Goal: Task Accomplishment & Management: Complete application form

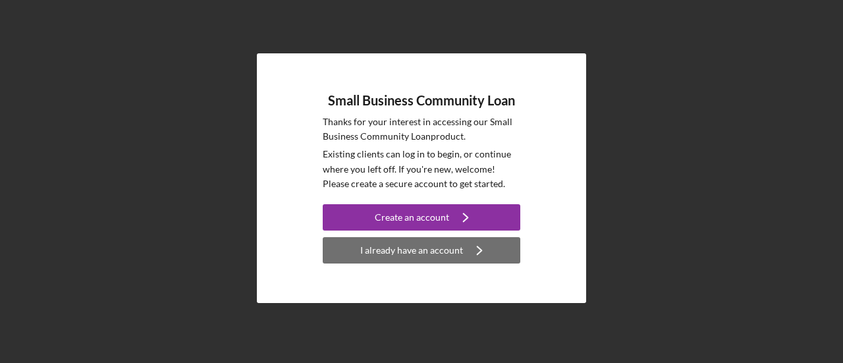
click at [414, 246] on div "I already have an account" at bounding box center [411, 250] width 103 height 26
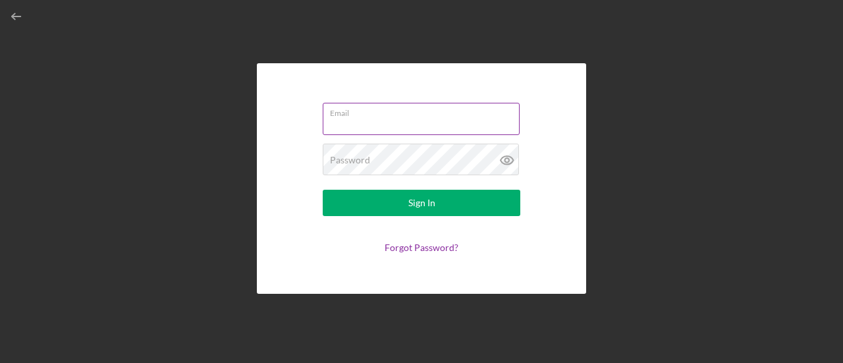
click at [402, 121] on input "Email" at bounding box center [421, 119] width 197 height 32
type input "lina@cicateringsf.com"
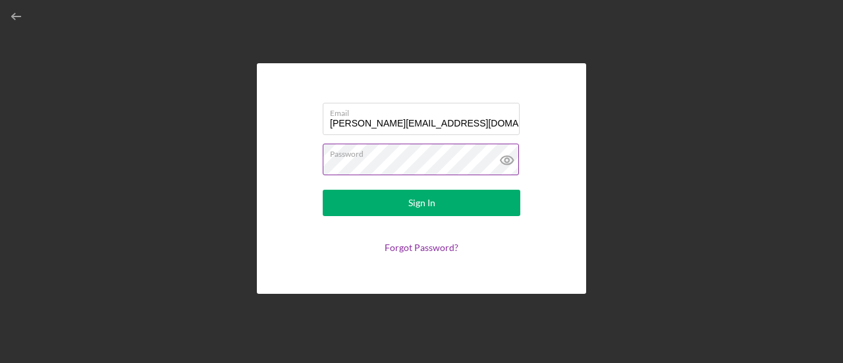
click at [323, 190] on button "Sign In" at bounding box center [422, 203] width 198 height 26
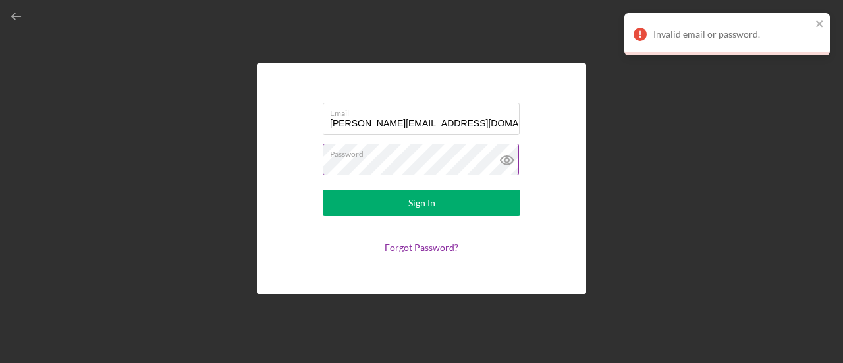
click at [506, 159] on icon at bounding box center [507, 160] width 33 height 33
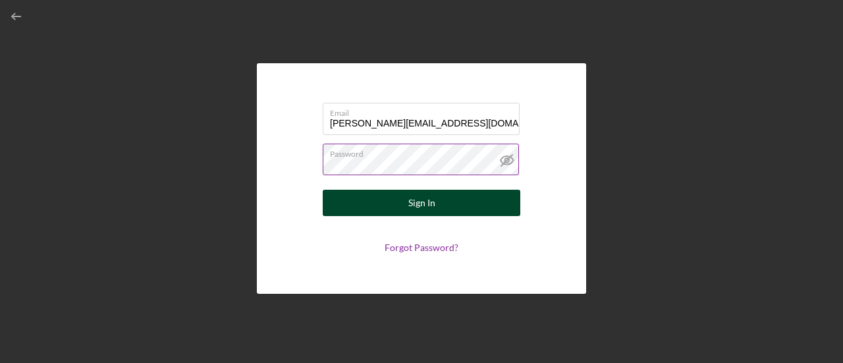
click at [483, 201] on button "Sign In" at bounding box center [422, 203] width 198 height 26
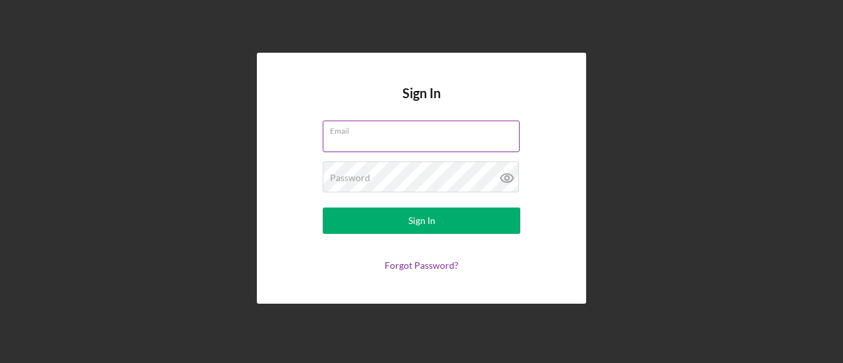
click at [391, 141] on input "Email" at bounding box center [421, 137] width 197 height 32
type input "[PERSON_NAME][EMAIL_ADDRESS][DOMAIN_NAME]"
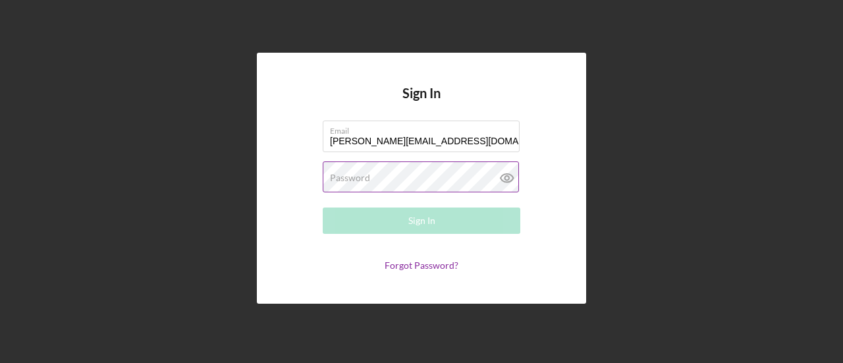
click at [378, 167] on div "Password Required" at bounding box center [422, 177] width 198 height 33
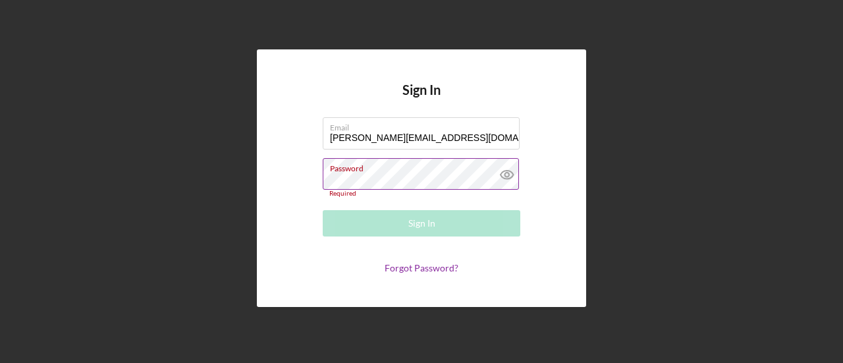
click at [444, 171] on label "Password" at bounding box center [425, 166] width 190 height 14
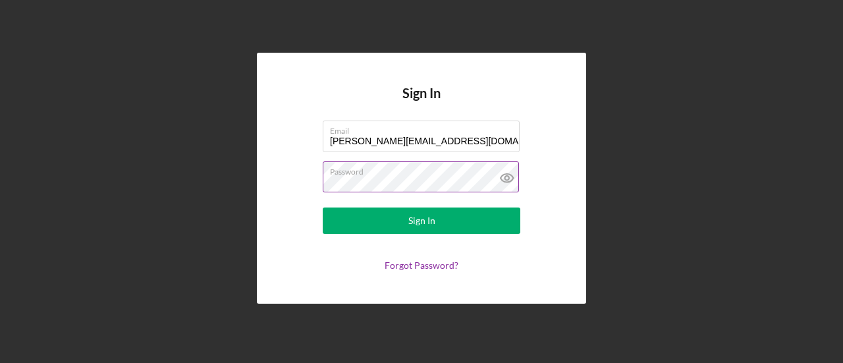
click at [323, 207] on button "Sign In" at bounding box center [422, 220] width 198 height 26
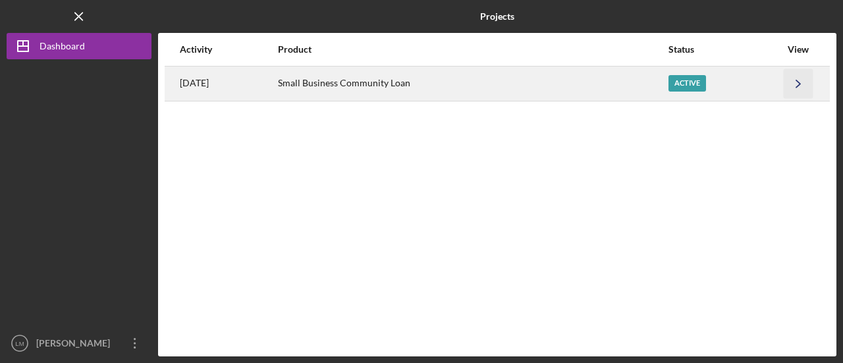
click at [786, 78] on icon "Icon/Navigate" at bounding box center [799, 83] width 30 height 30
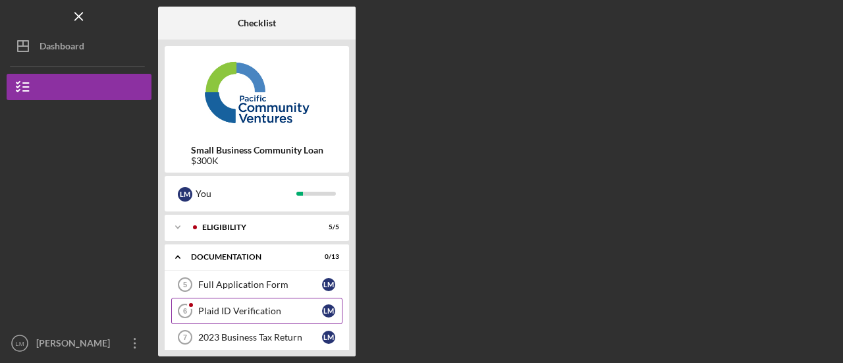
click at [290, 302] on link "Plaid ID Verification 6 Plaid ID Verification [PERSON_NAME]" at bounding box center [256, 311] width 171 height 26
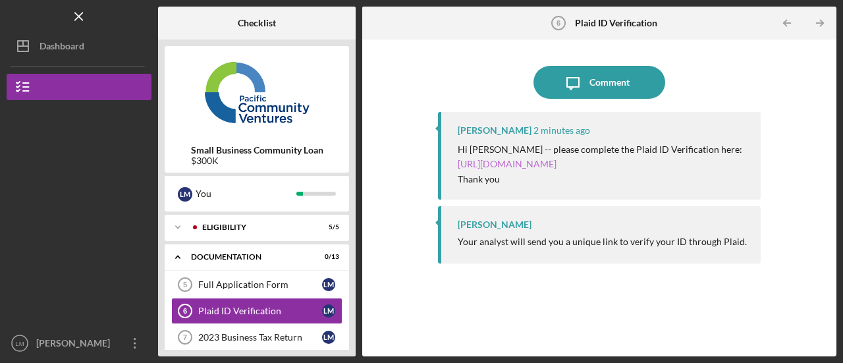
click at [556, 167] on link "[URL][DOMAIN_NAME]" at bounding box center [507, 163] width 99 height 11
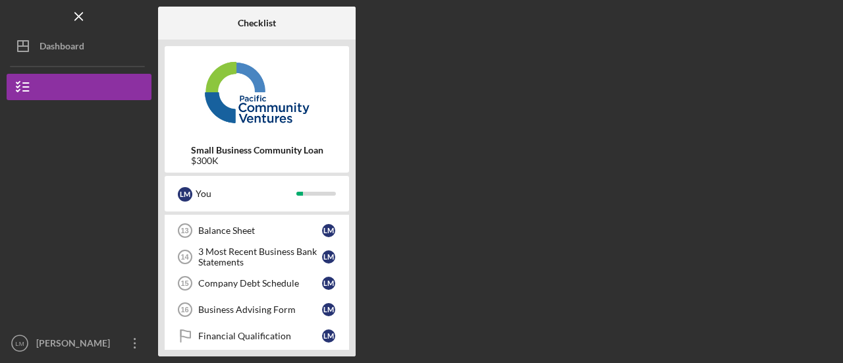
scroll to position [331, 0]
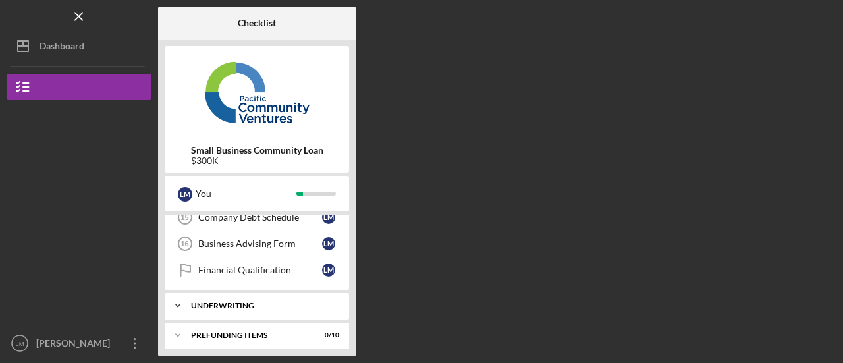
click at [279, 302] on div "Underwriting" at bounding box center [262, 306] width 142 height 8
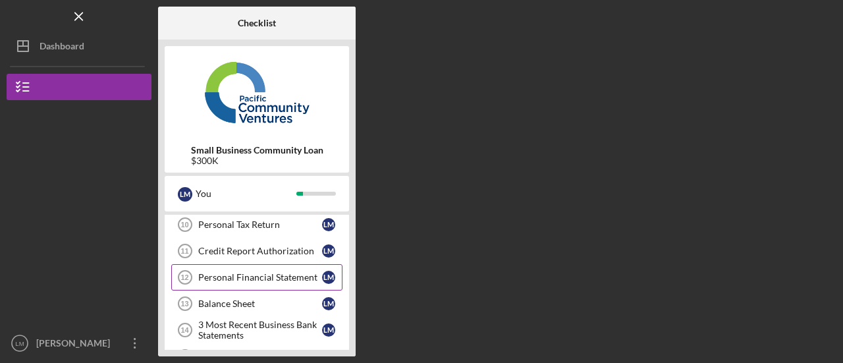
scroll to position [0, 0]
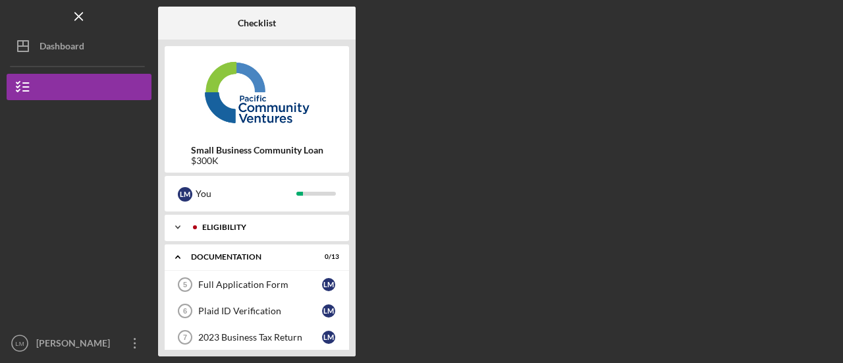
click at [301, 232] on div "Icon/Expander Eligibility 5 / 5" at bounding box center [257, 227] width 184 height 26
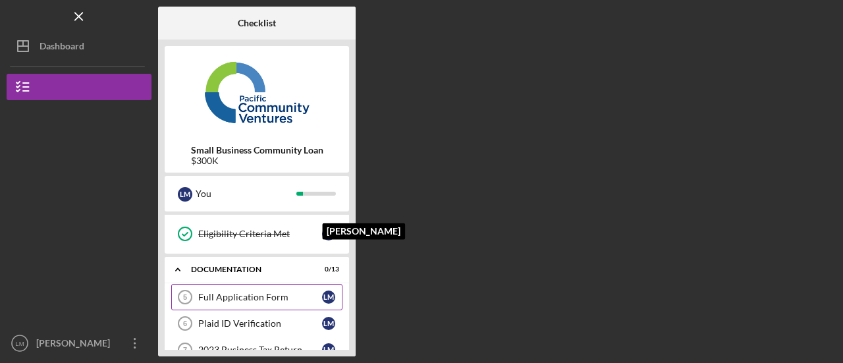
scroll to position [132, 0]
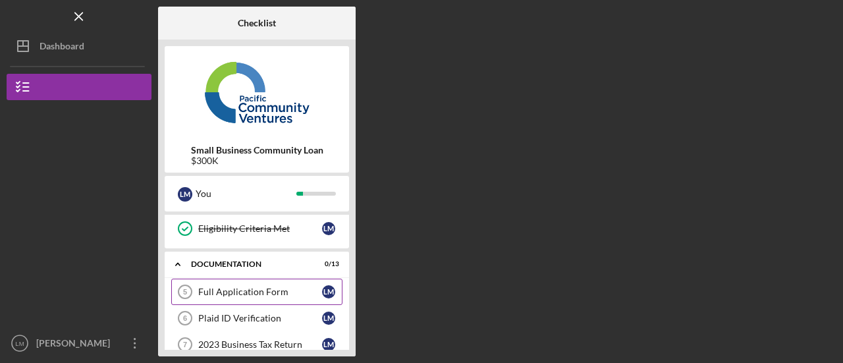
click at [295, 286] on div "Full Application Form" at bounding box center [260, 291] width 124 height 11
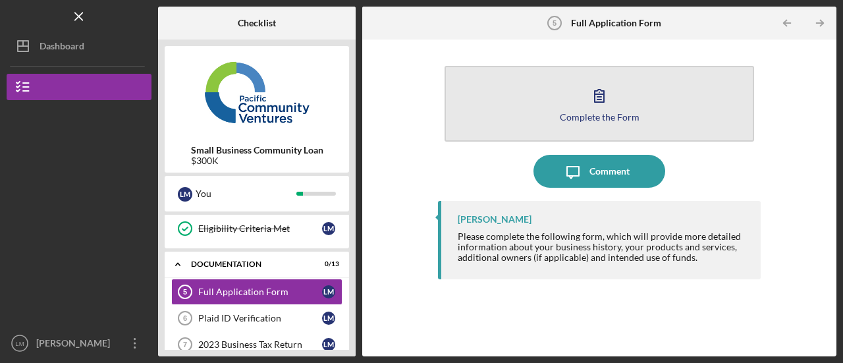
click at [597, 90] on icon "button" at bounding box center [599, 95] width 33 height 33
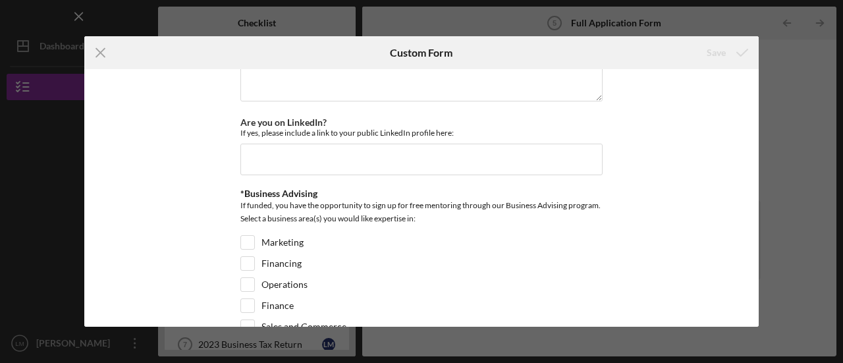
scroll to position [1905, 0]
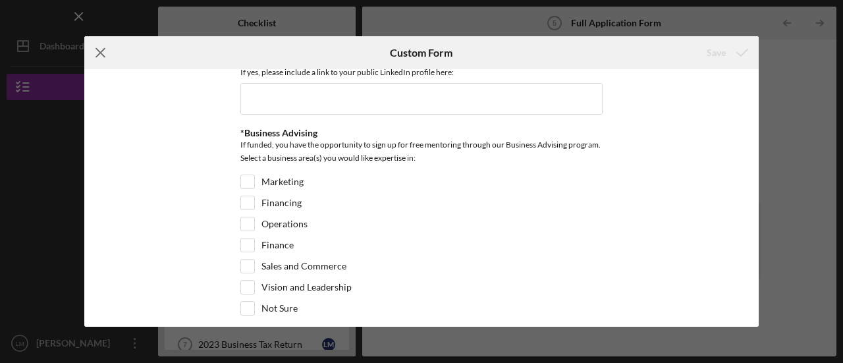
click at [99, 53] on line at bounding box center [100, 53] width 9 height 9
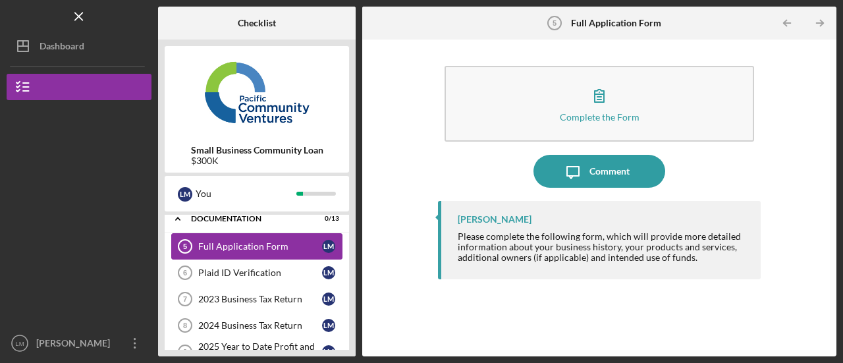
scroll to position [198, 0]
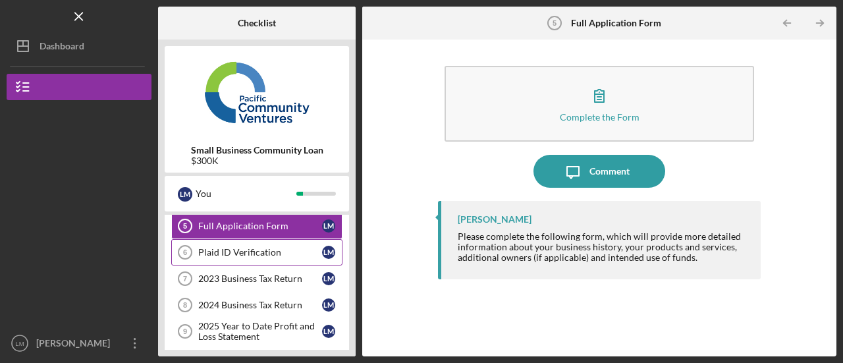
click at [269, 247] on div "Plaid ID Verification" at bounding box center [260, 252] width 124 height 11
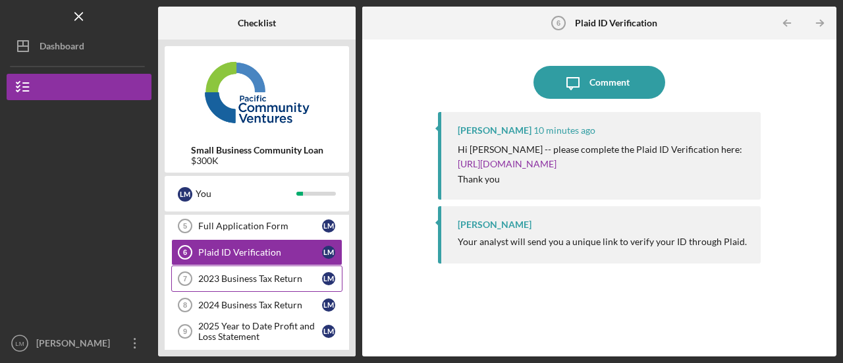
click at [261, 276] on div "2023 Business Tax Return" at bounding box center [260, 278] width 124 height 11
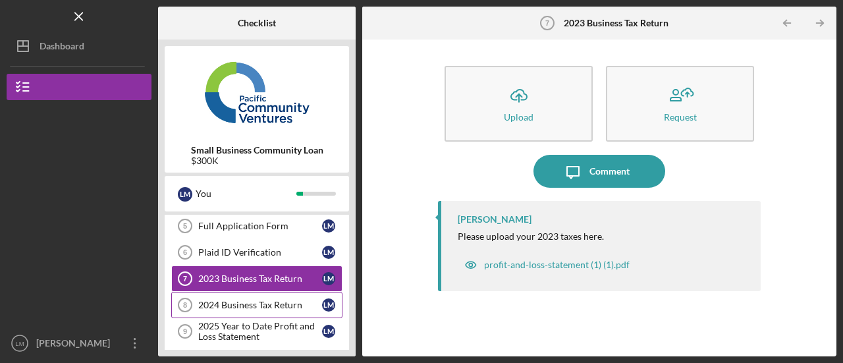
scroll to position [263, 0]
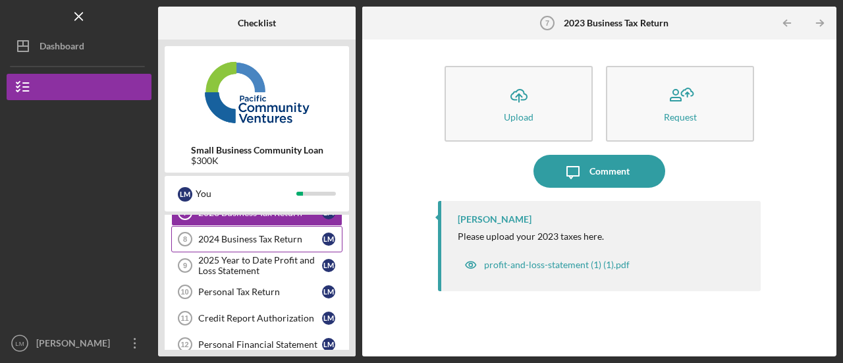
click at [262, 239] on div "2024 Business Tax Return" at bounding box center [260, 239] width 124 height 11
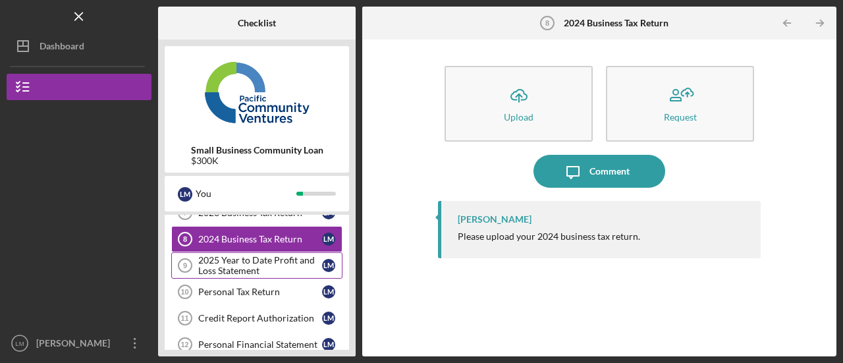
scroll to position [198, 0]
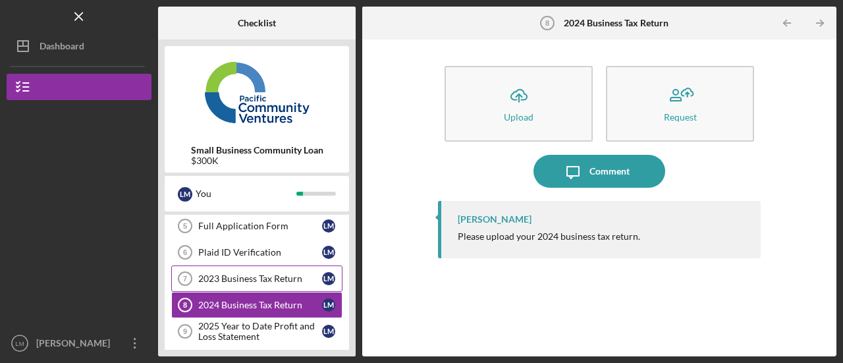
click at [269, 273] on div "2023 Business Tax Return" at bounding box center [260, 278] width 124 height 11
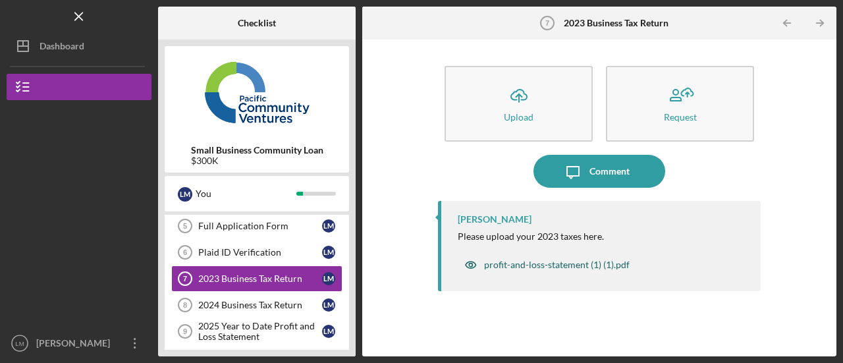
click at [541, 265] on div "profit-and-loss-statement (1) (1).pdf" at bounding box center [557, 264] width 146 height 11
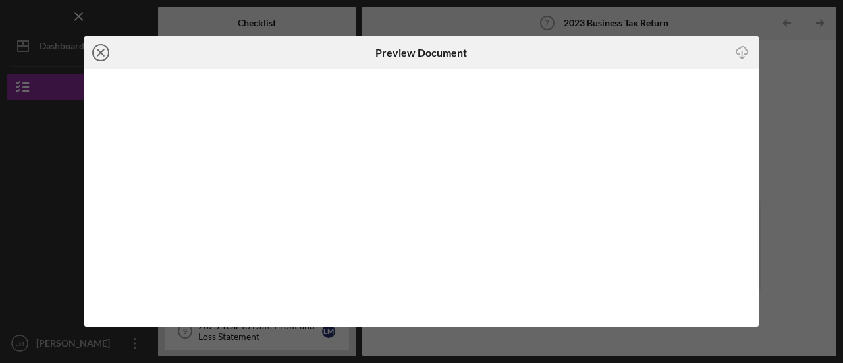
click at [103, 50] on line at bounding box center [100, 52] width 7 height 7
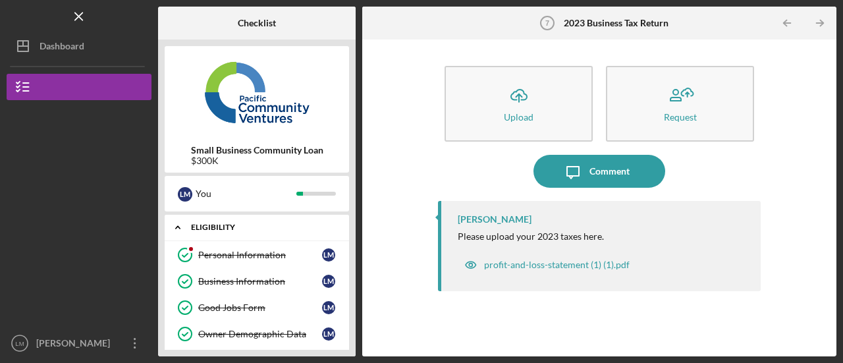
click at [228, 225] on div "Eligibility" at bounding box center [262, 227] width 142 height 8
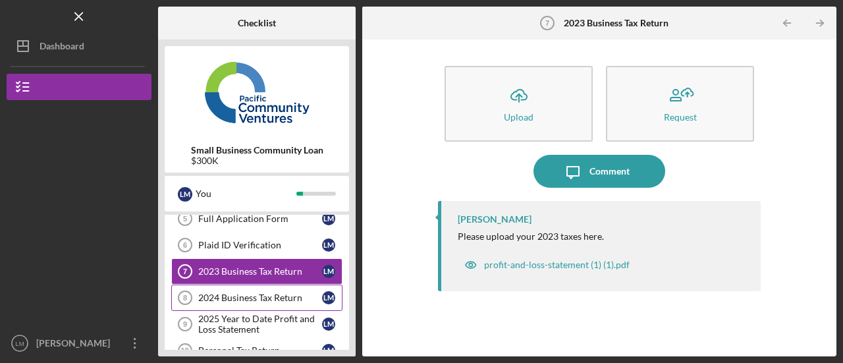
scroll to position [132, 0]
